Goal: Information Seeking & Learning: Check status

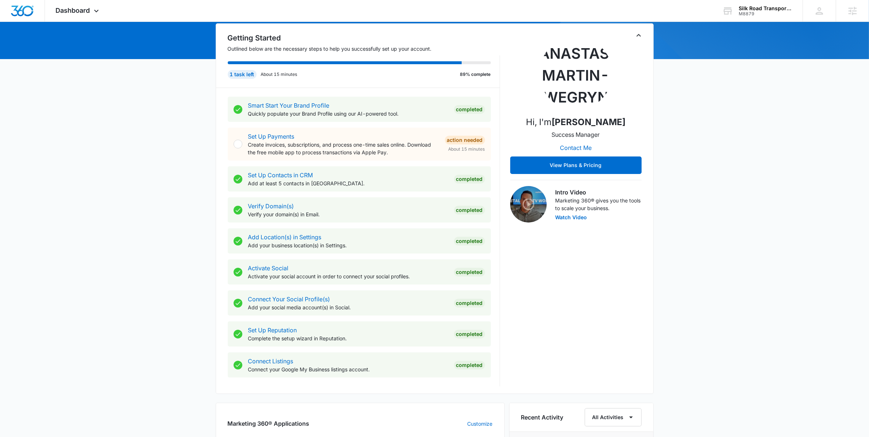
scroll to position [281, 0]
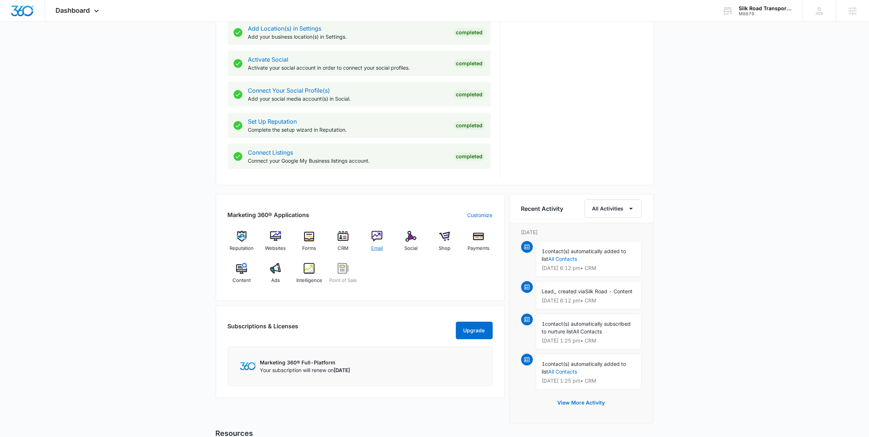
click at [377, 243] on div "Email" at bounding box center [377, 244] width 28 height 26
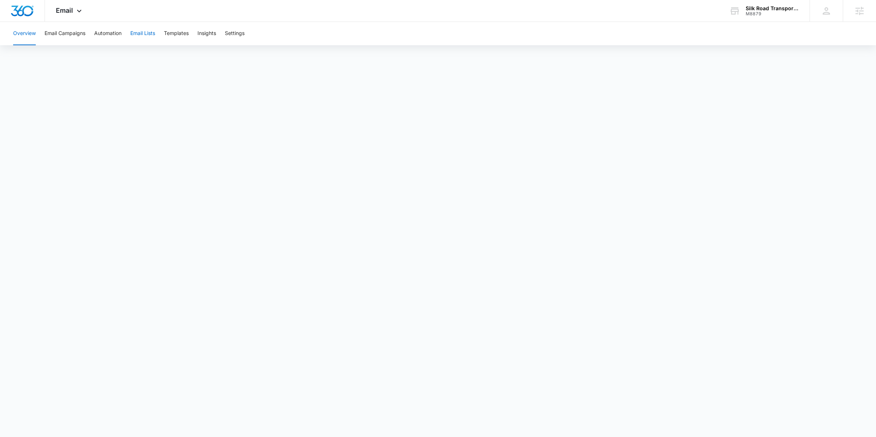
click at [143, 27] on button "Email Lists" at bounding box center [142, 33] width 25 height 23
click at [71, 42] on button "Email Campaigns" at bounding box center [65, 33] width 41 height 23
click at [105, 28] on button "Automation" at bounding box center [107, 33] width 27 height 23
click at [72, 32] on button "Email Campaigns" at bounding box center [65, 33] width 41 height 23
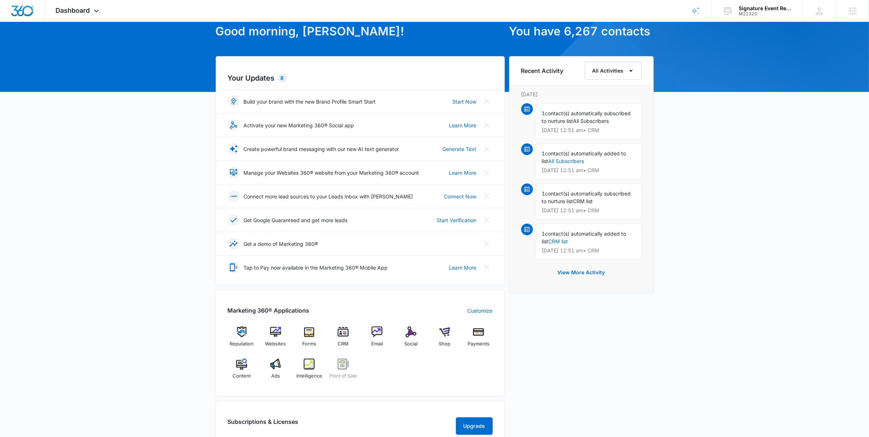
scroll to position [75, 0]
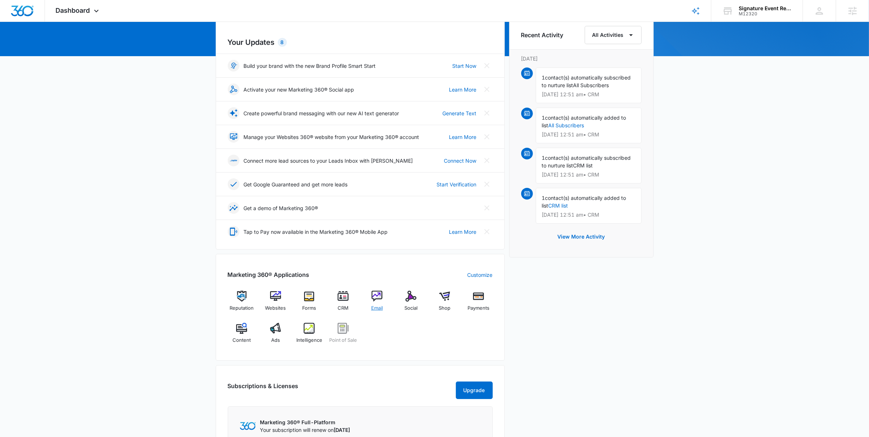
click at [375, 297] on img at bounding box center [376, 296] width 11 height 11
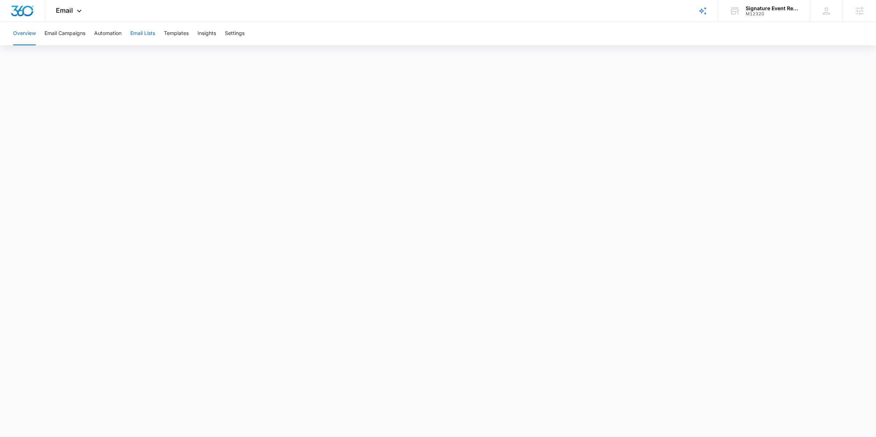
click at [150, 36] on button "Email Lists" at bounding box center [142, 33] width 25 height 23
click at [75, 8] on icon at bounding box center [79, 12] width 9 height 9
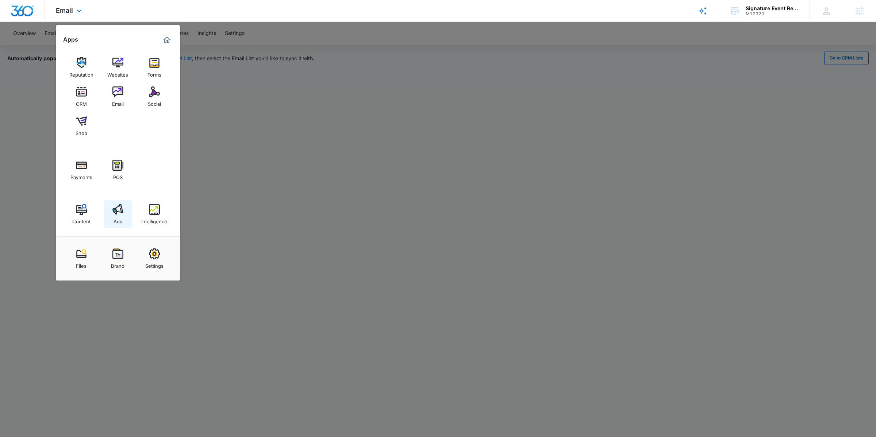
click at [123, 217] on link "Ads" at bounding box center [118, 214] width 28 height 28
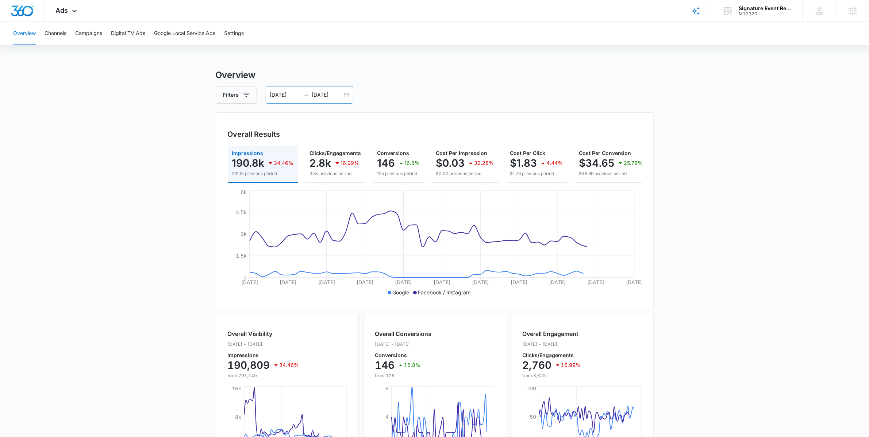
click at [345, 95] on div "08/02/2025 10/01/2025" at bounding box center [310, 95] width 88 height 18
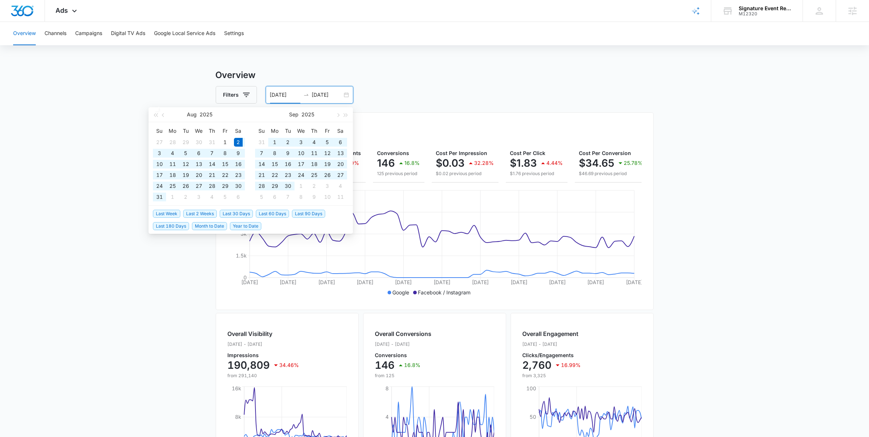
click at [233, 210] on span "Last 30 Days" at bounding box center [236, 214] width 33 height 8
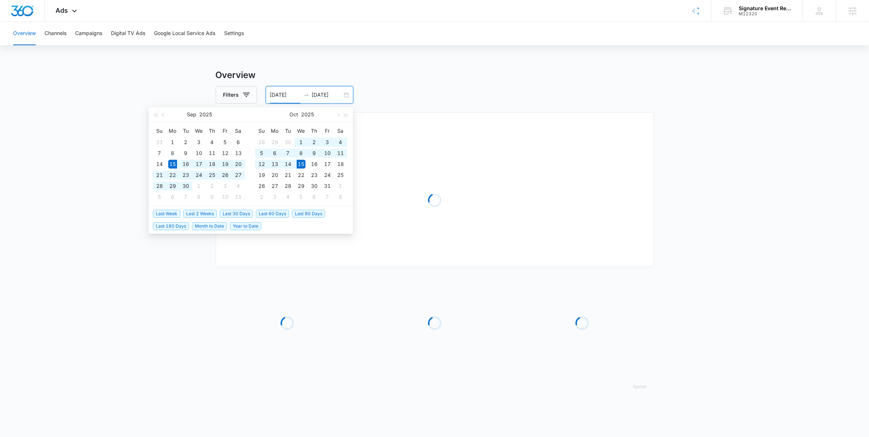
type input "09/15/2025"
type input "10/15/2025"
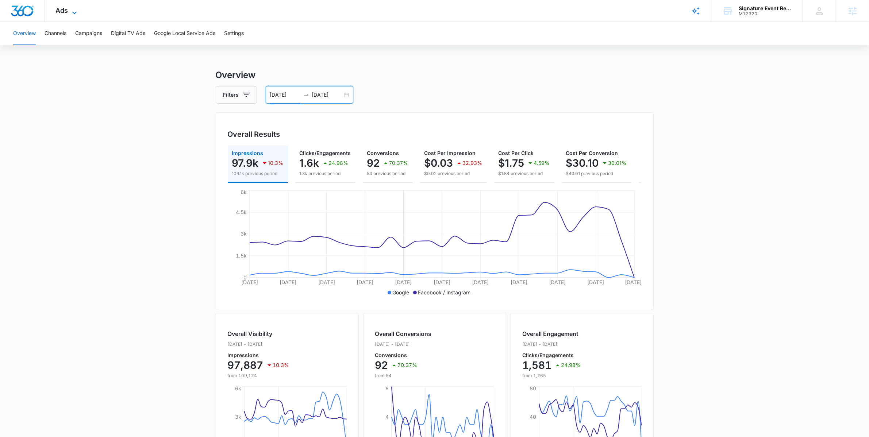
click at [67, 10] on span "Ads" at bounding box center [62, 11] width 12 height 8
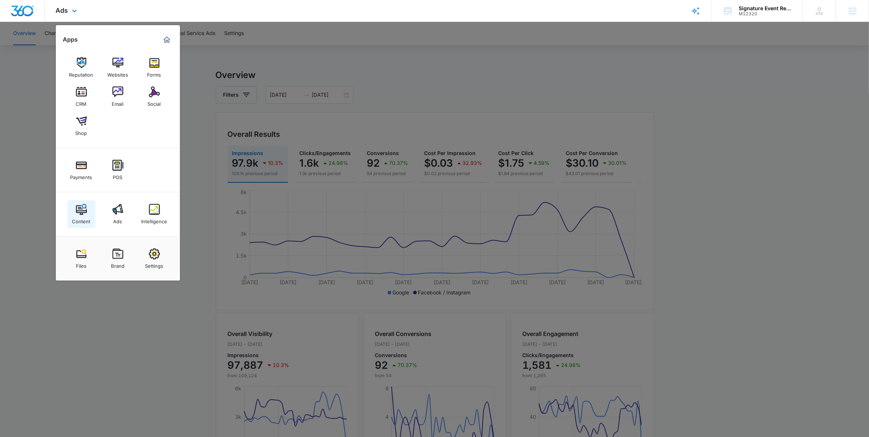
click at [77, 216] on div "Content" at bounding box center [81, 219] width 18 height 9
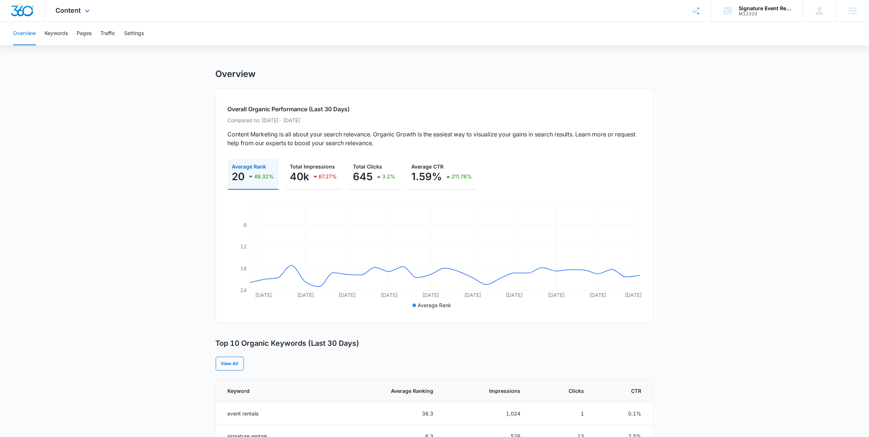
click at [91, 7] on icon at bounding box center [87, 11] width 9 height 9
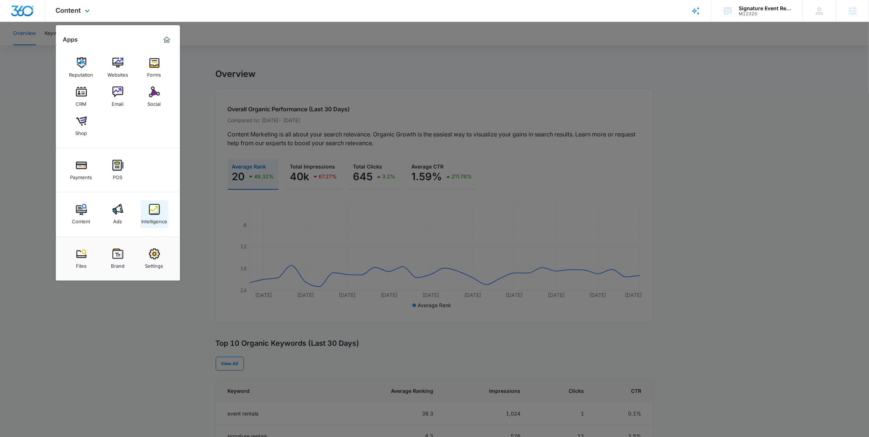
click at [155, 213] on img at bounding box center [154, 209] width 11 height 11
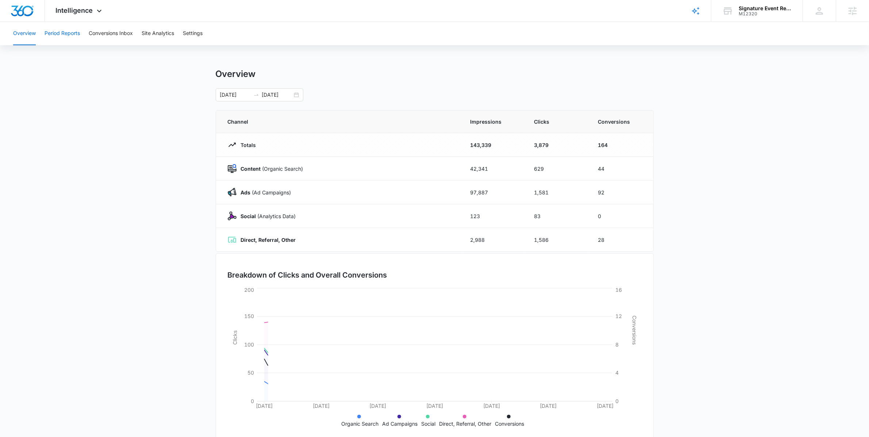
click at [72, 36] on button "Period Reports" at bounding box center [62, 33] width 35 height 23
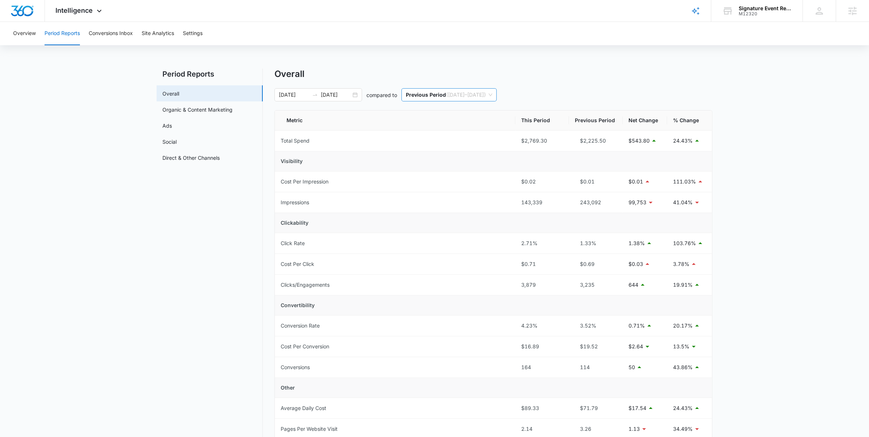
click at [430, 96] on p "Previous Period" at bounding box center [426, 95] width 40 height 6
click at [418, 134] on p "Same Period Last Year" at bounding box center [434, 133] width 56 height 6
click at [120, 271] on main "Period Reports Overall Organic & Content Marketing Ads Social Direct & Other Ch…" at bounding box center [434, 355] width 869 height 572
click at [154, 318] on main "Period Reports Overall Organic & Content Marketing Ads Social Direct & Other Ch…" at bounding box center [434, 355] width 869 height 572
click at [94, 18] on div "Intelligence Apps Reputation Websites Forms CRM Email Social Shop Payments POS …" at bounding box center [80, 11] width 70 height 22
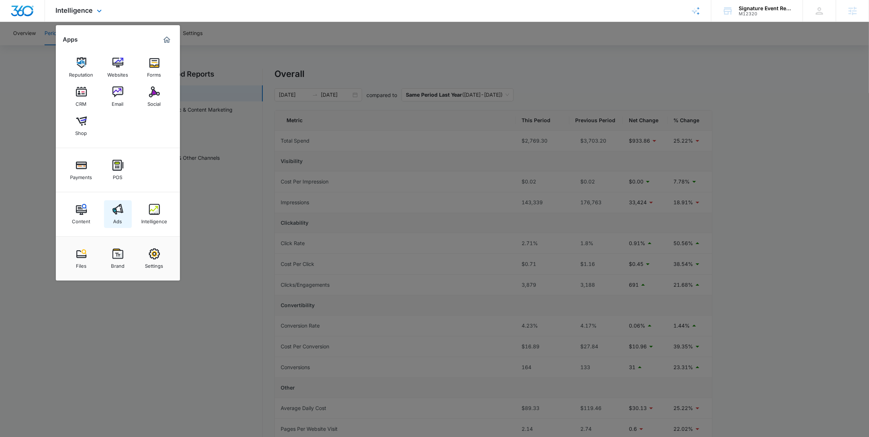
click at [124, 207] on link "Ads" at bounding box center [118, 214] width 28 height 28
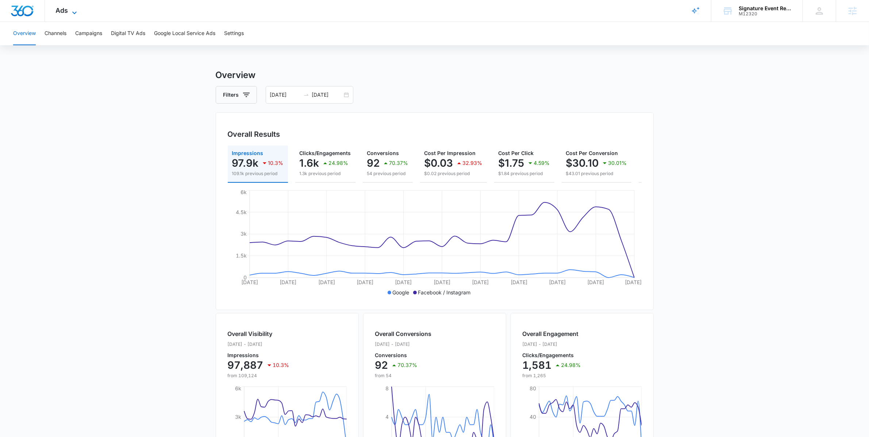
click at [70, 11] on icon at bounding box center [74, 12] width 9 height 9
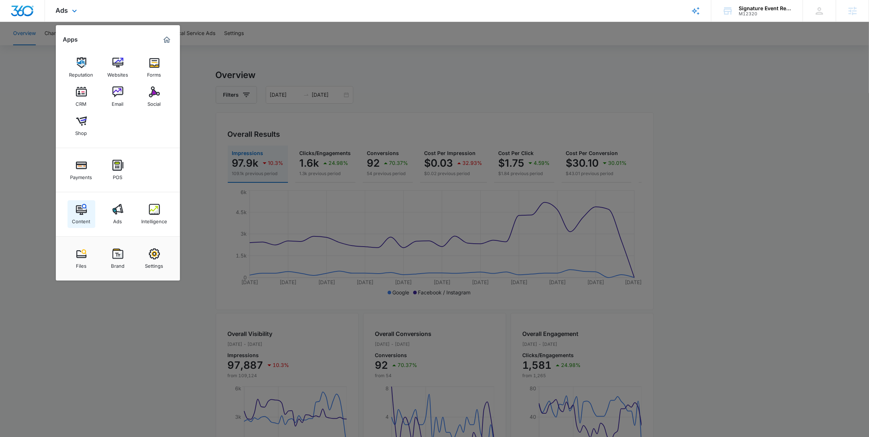
click at [83, 205] on img at bounding box center [81, 209] width 11 height 11
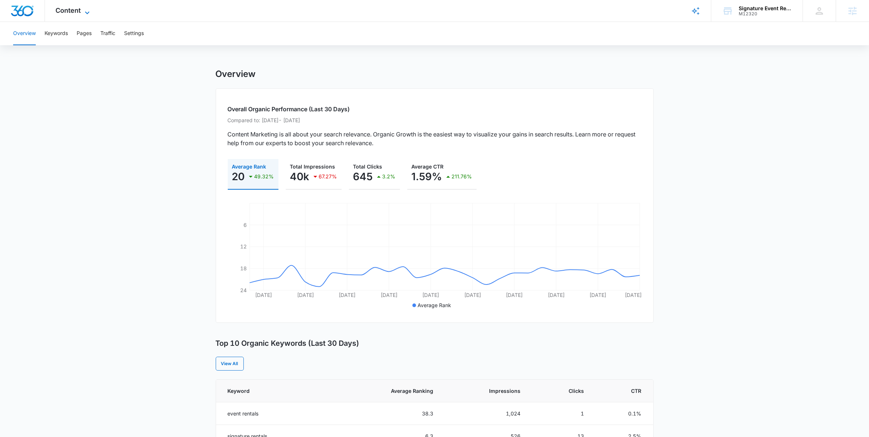
click at [87, 10] on icon at bounding box center [87, 12] width 9 height 9
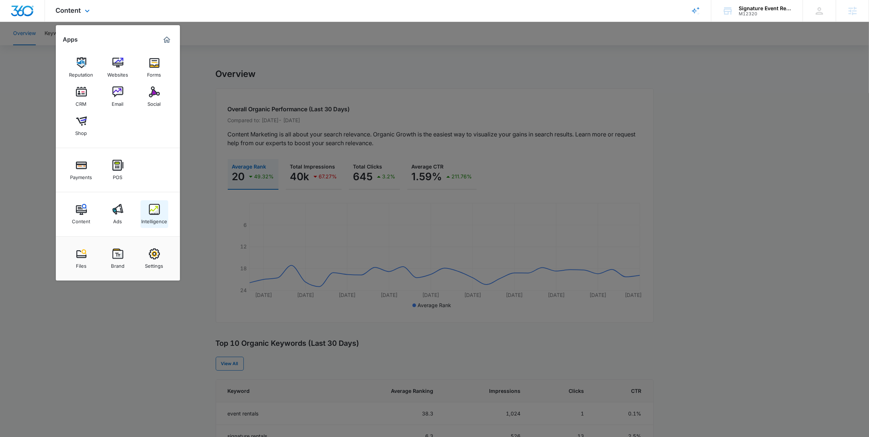
click at [152, 217] on div "Intelligence" at bounding box center [154, 219] width 26 height 9
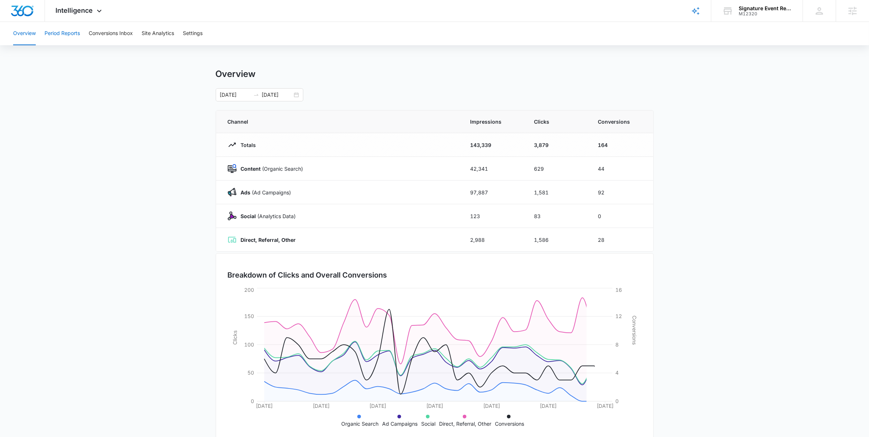
click at [75, 35] on button "Period Reports" at bounding box center [62, 33] width 35 height 23
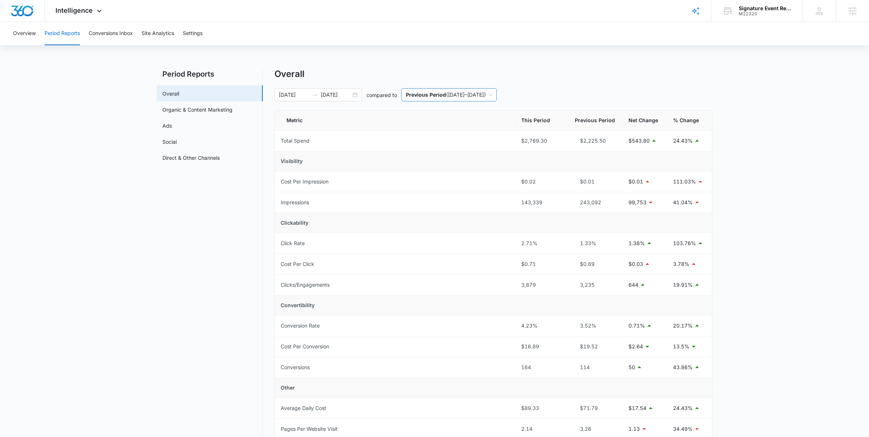
click at [449, 95] on span "Previous Period ( 08/15/2025 – 09/14/2025 )" at bounding box center [449, 95] width 86 height 12
click at [449, 131] on p "Same Period Last Year" at bounding box center [434, 133] width 56 height 6
click at [444, 41] on div "Overview Period Reports Conversions Inbox Site Analytics Settings" at bounding box center [434, 33] width 851 height 23
click at [95, 3] on div "Intelligence Apps Reputation Websites Forms CRM Email Social Shop Payments POS …" at bounding box center [80, 11] width 70 height 22
